Goal: Transaction & Acquisition: Subscribe to service/newsletter

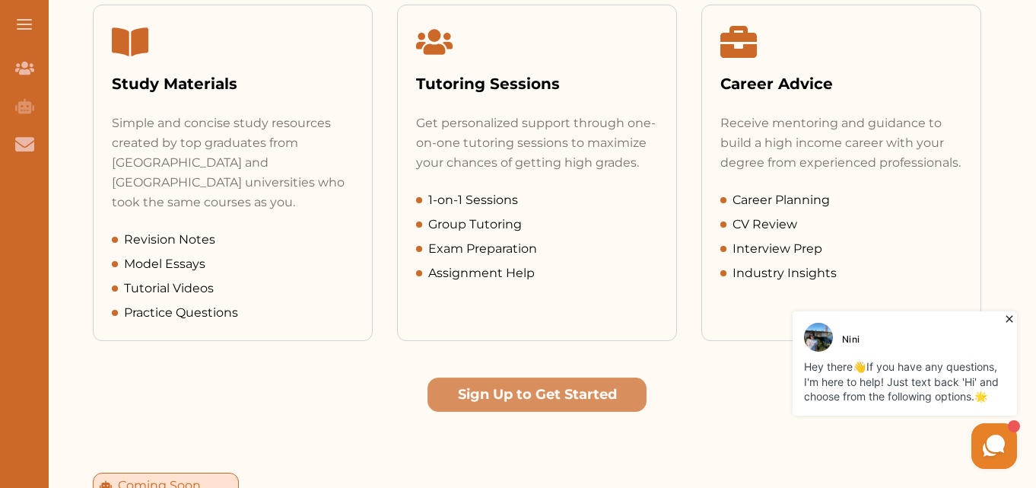
scroll to position [799, 0]
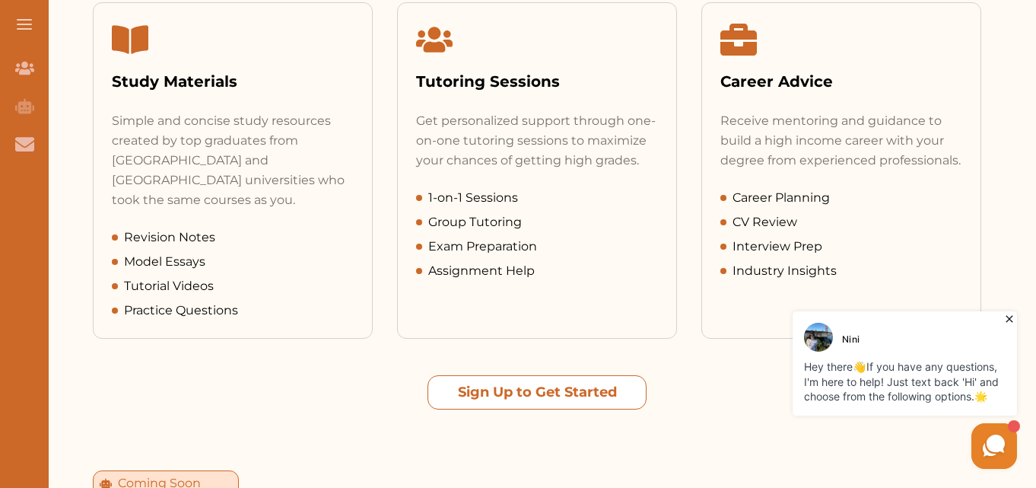
click at [528, 380] on button "Sign Up to Get Started" at bounding box center [537, 392] width 219 height 34
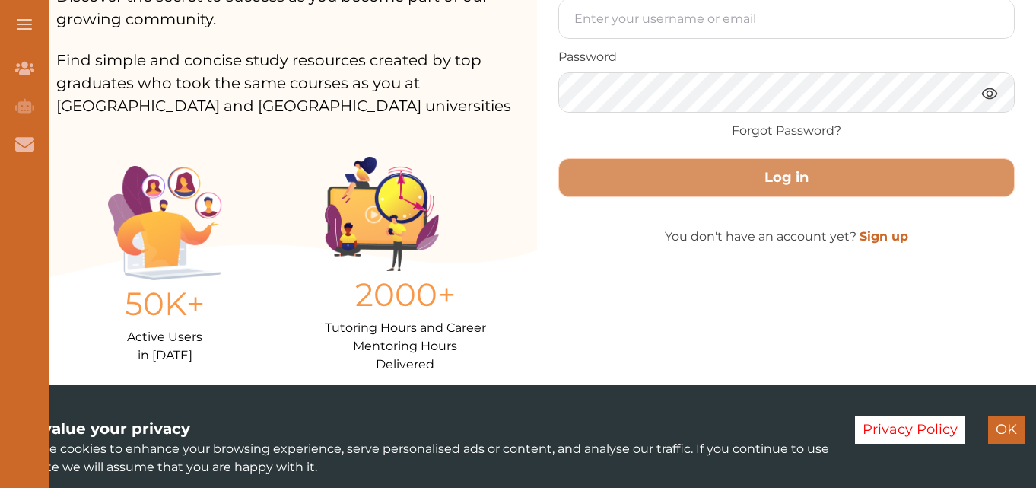
scroll to position [305, 0]
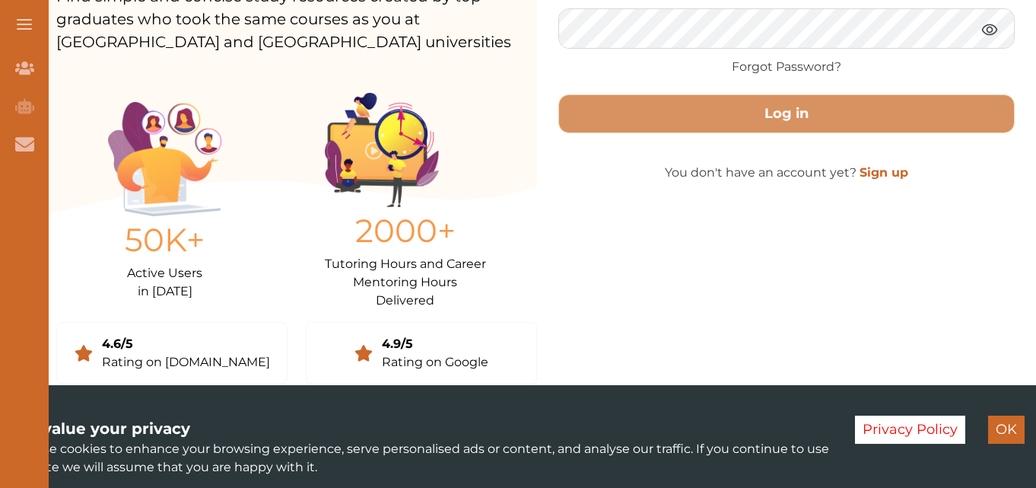
click at [1002, 427] on button "OK" at bounding box center [1006, 429] width 37 height 28
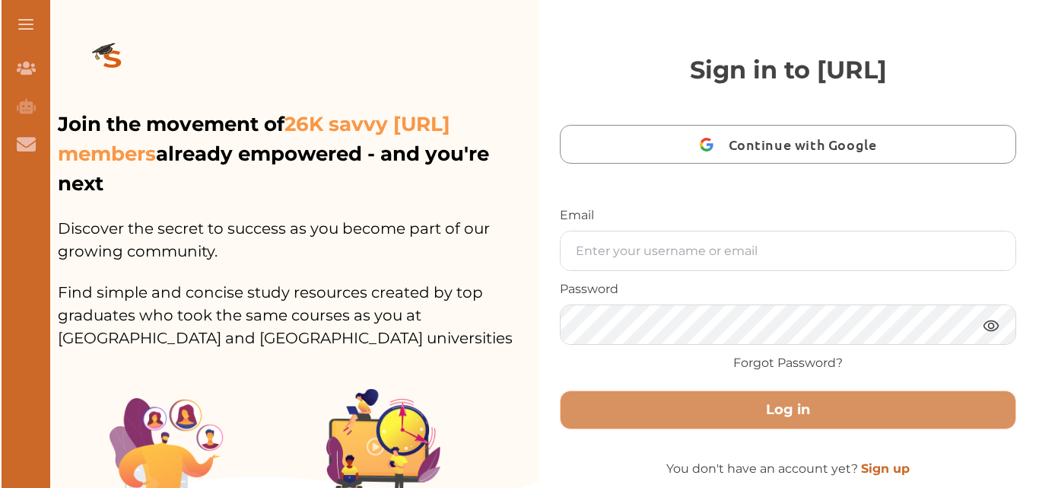
scroll to position [0, 0]
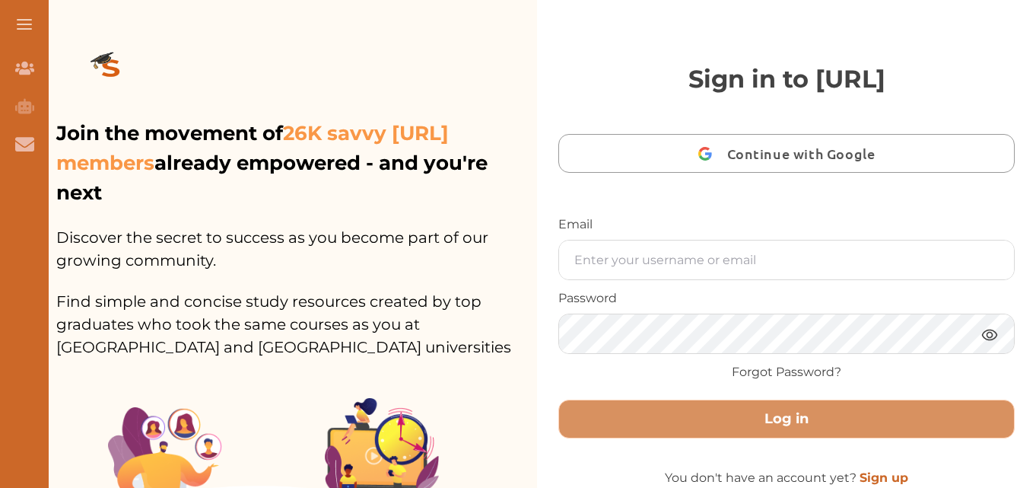
click at [799, 153] on span "Continue with Google" at bounding box center [805, 153] width 156 height 36
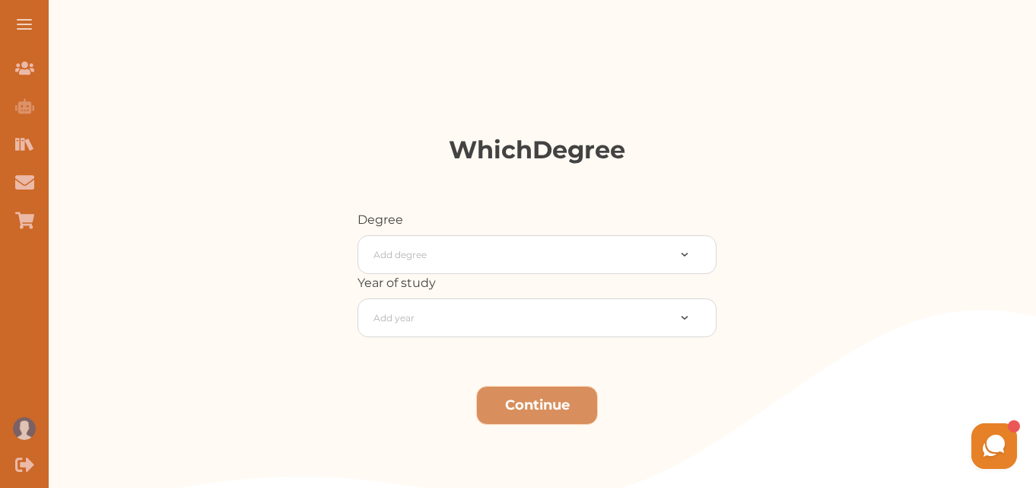
scroll to position [203, 0]
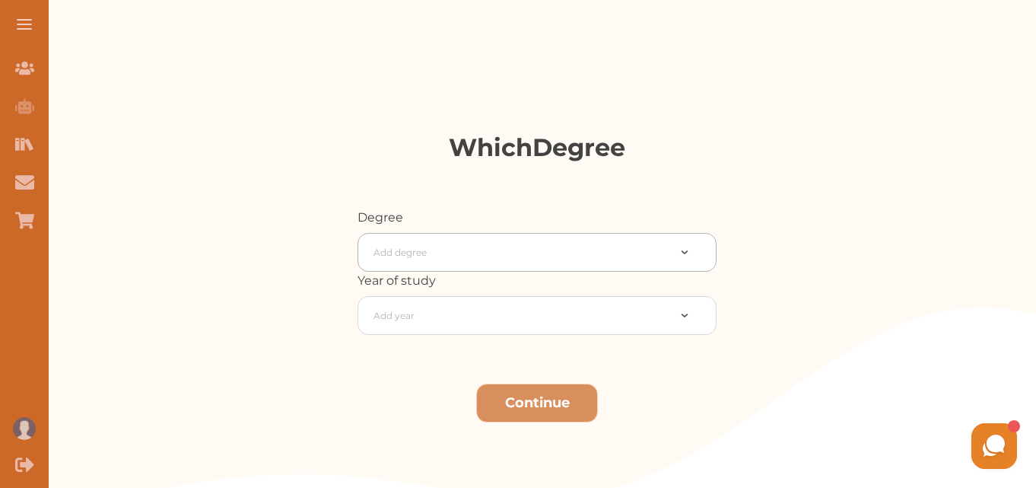
click at [689, 252] on div at bounding box center [695, 252] width 41 height 16
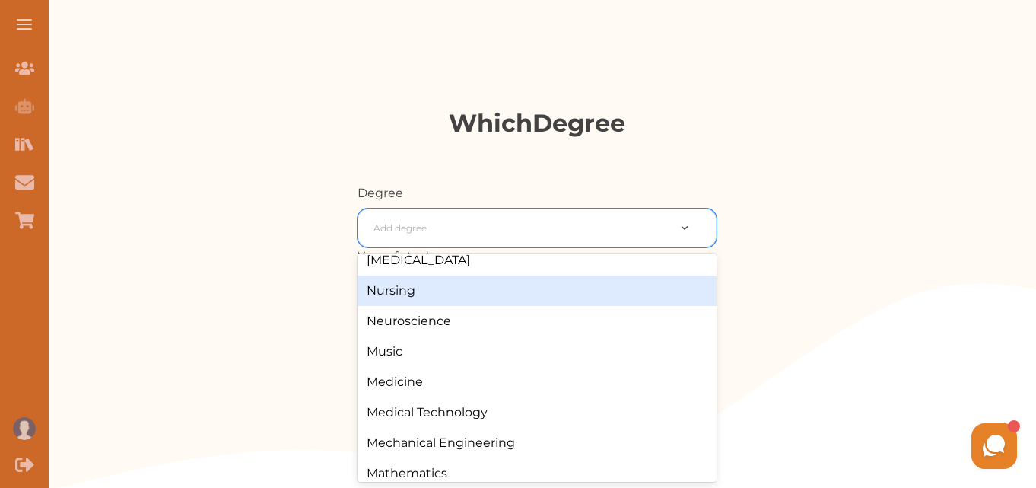
scroll to position [1230, 0]
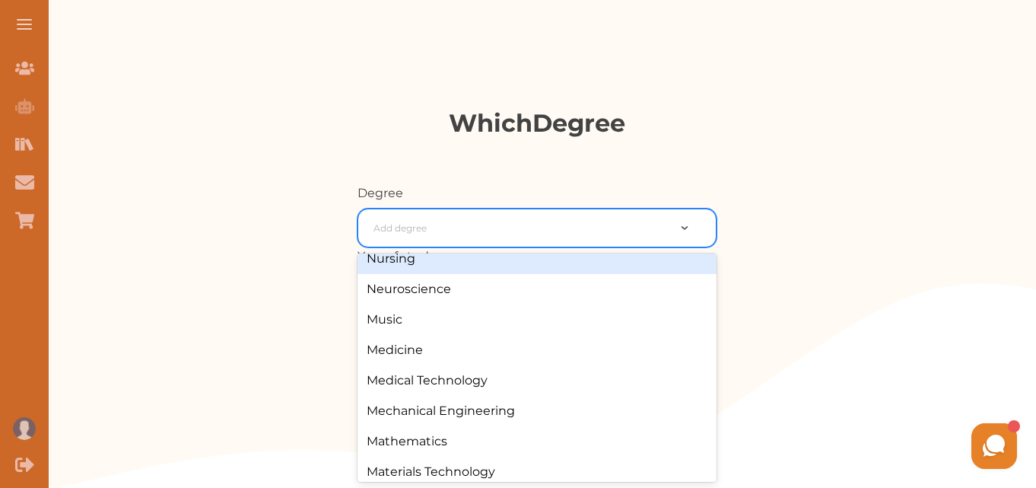
click at [484, 221] on div at bounding box center [521, 228] width 294 height 21
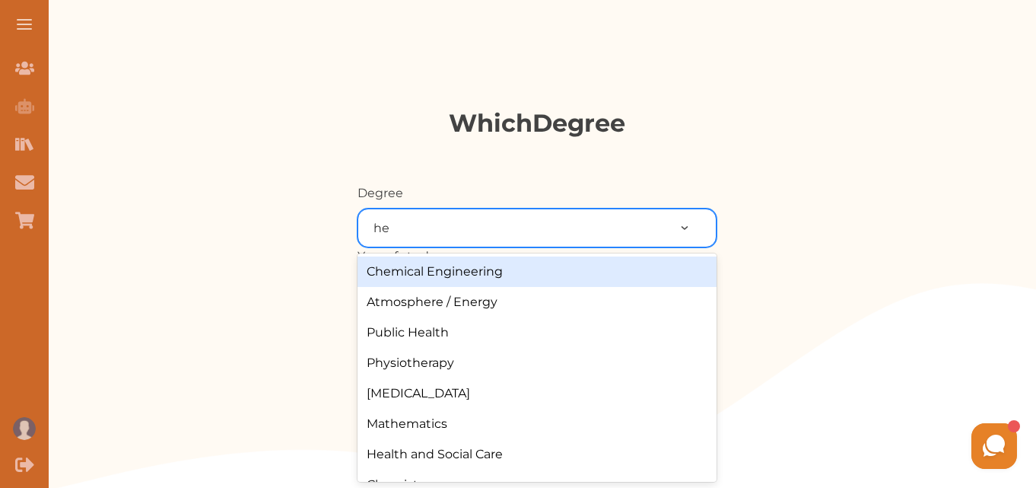
type input "hea"
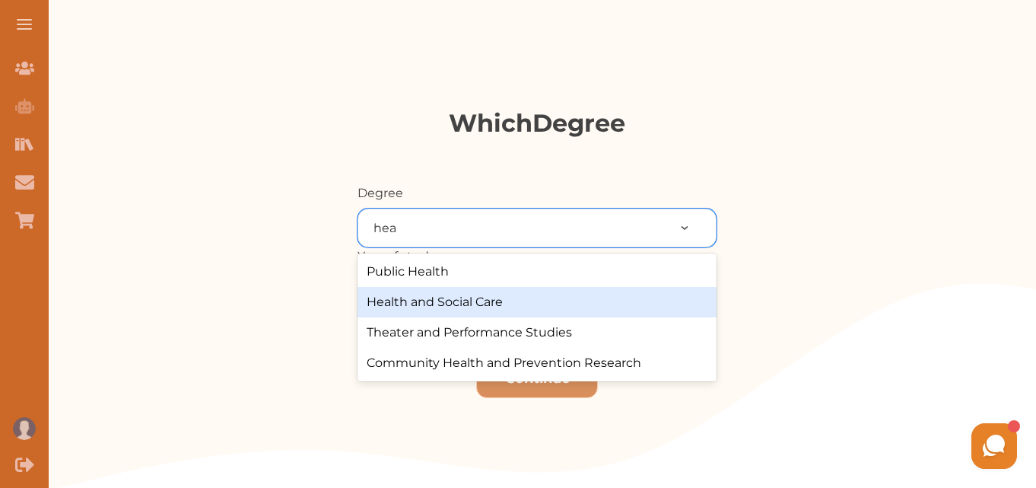
click at [481, 302] on div "Health and Social Care" at bounding box center [537, 302] width 359 height 30
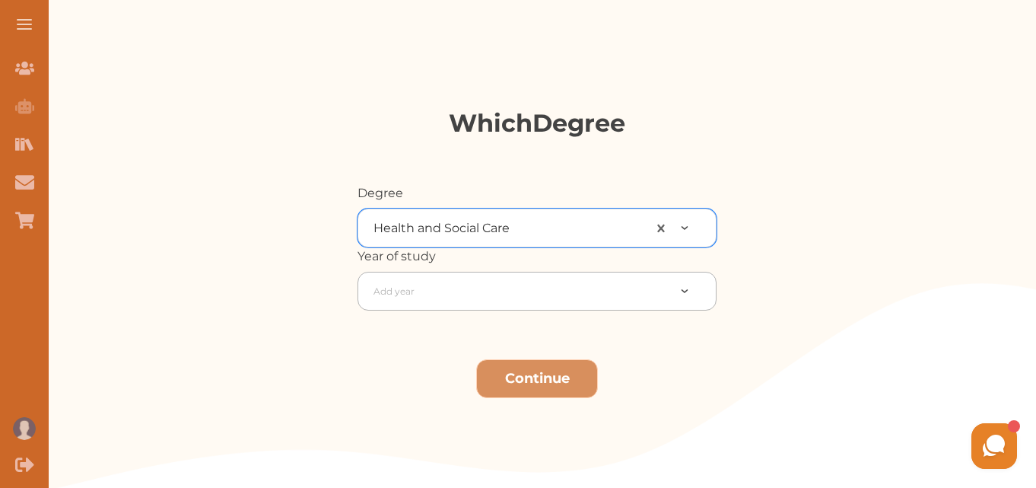
click at [685, 291] on img at bounding box center [685, 291] width 8 height 4
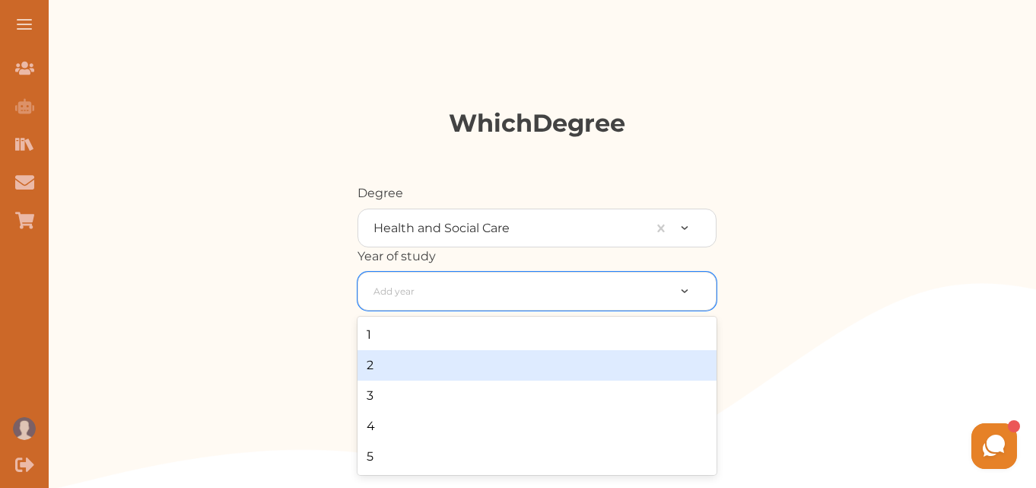
click at [587, 359] on div "2" at bounding box center [537, 365] width 359 height 30
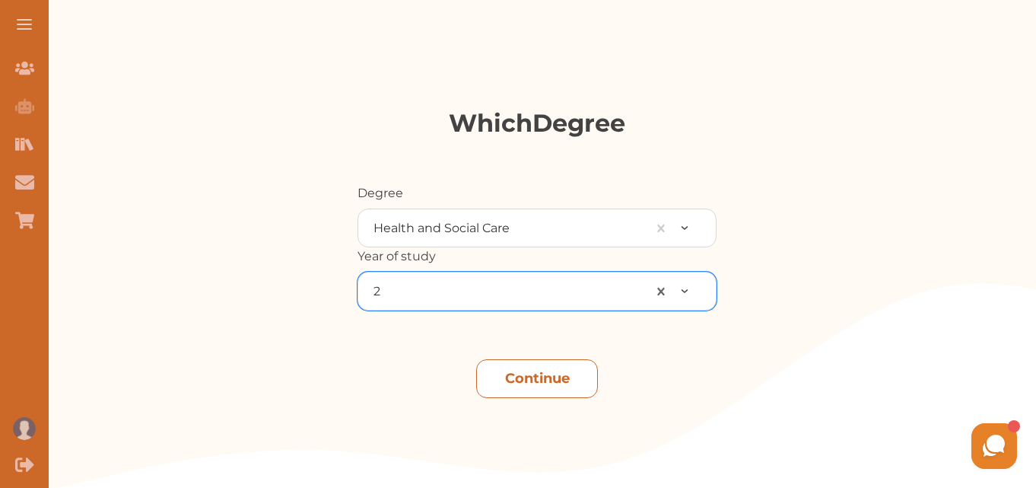
click at [554, 379] on button "Continue" at bounding box center [537, 378] width 122 height 39
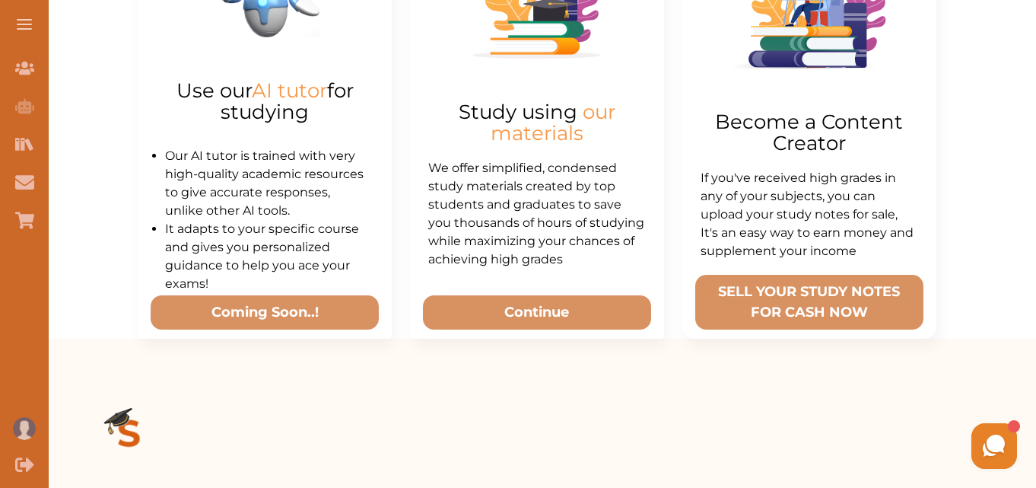
scroll to position [676, 0]
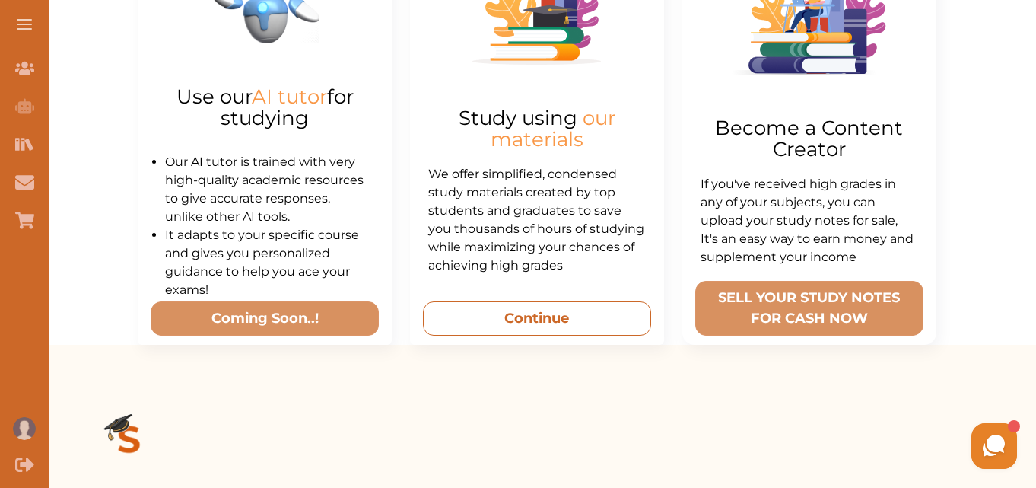
click at [528, 315] on button "Continue" at bounding box center [537, 318] width 228 height 34
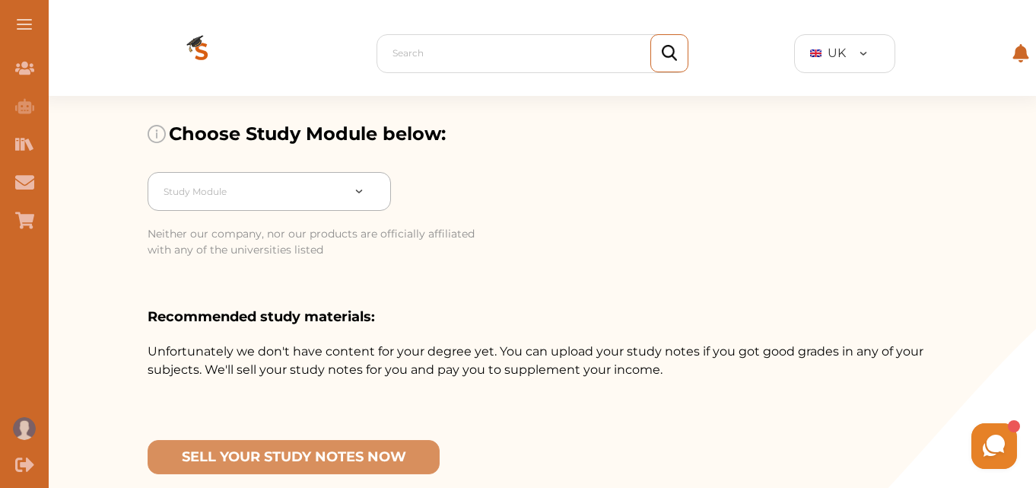
click at [364, 195] on div at bounding box center [369, 191] width 41 height 16
